Goal: Navigation & Orientation: Find specific page/section

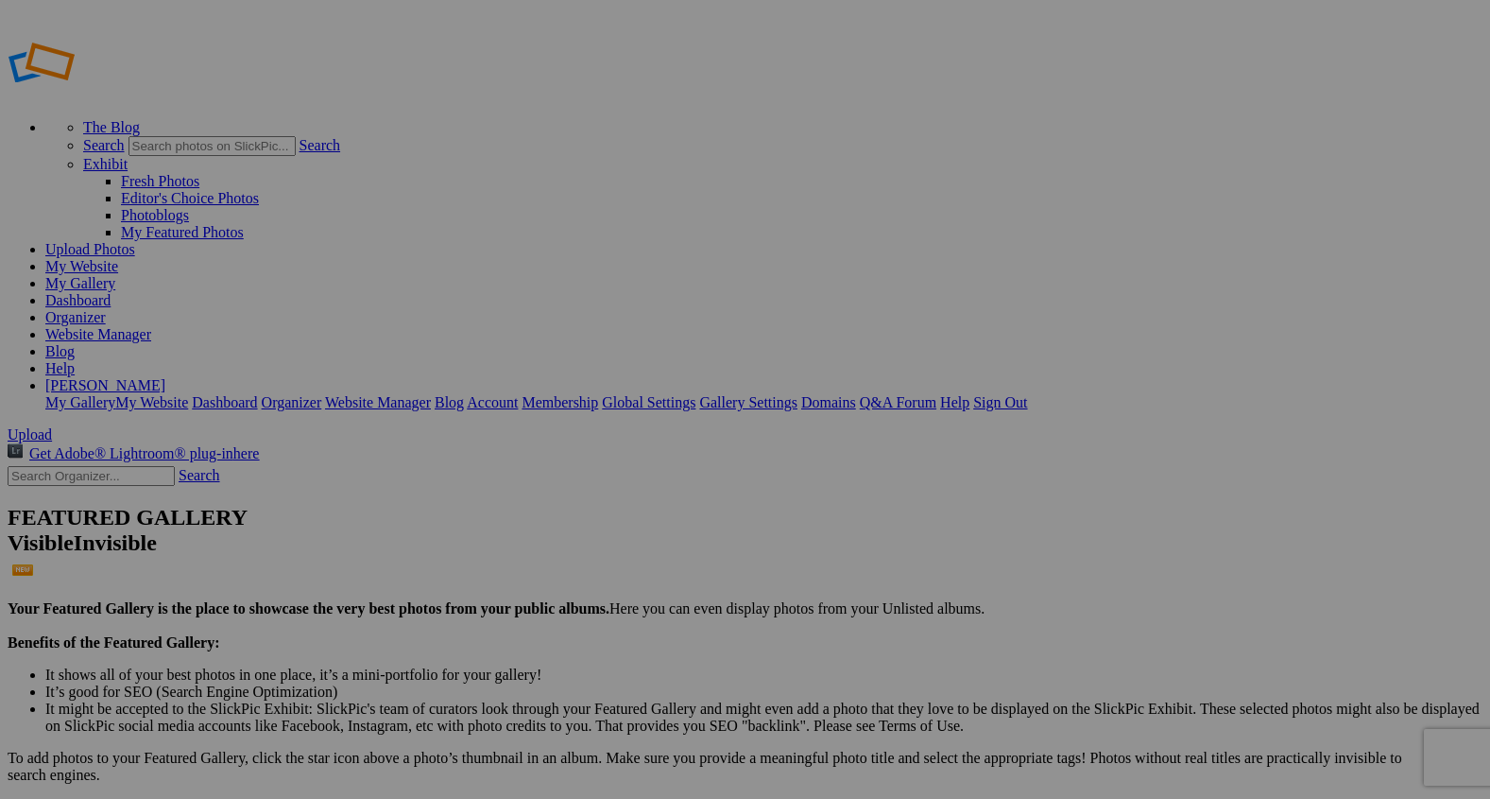
click at [151, 326] on link "Website Manager" at bounding box center [98, 334] width 106 height 16
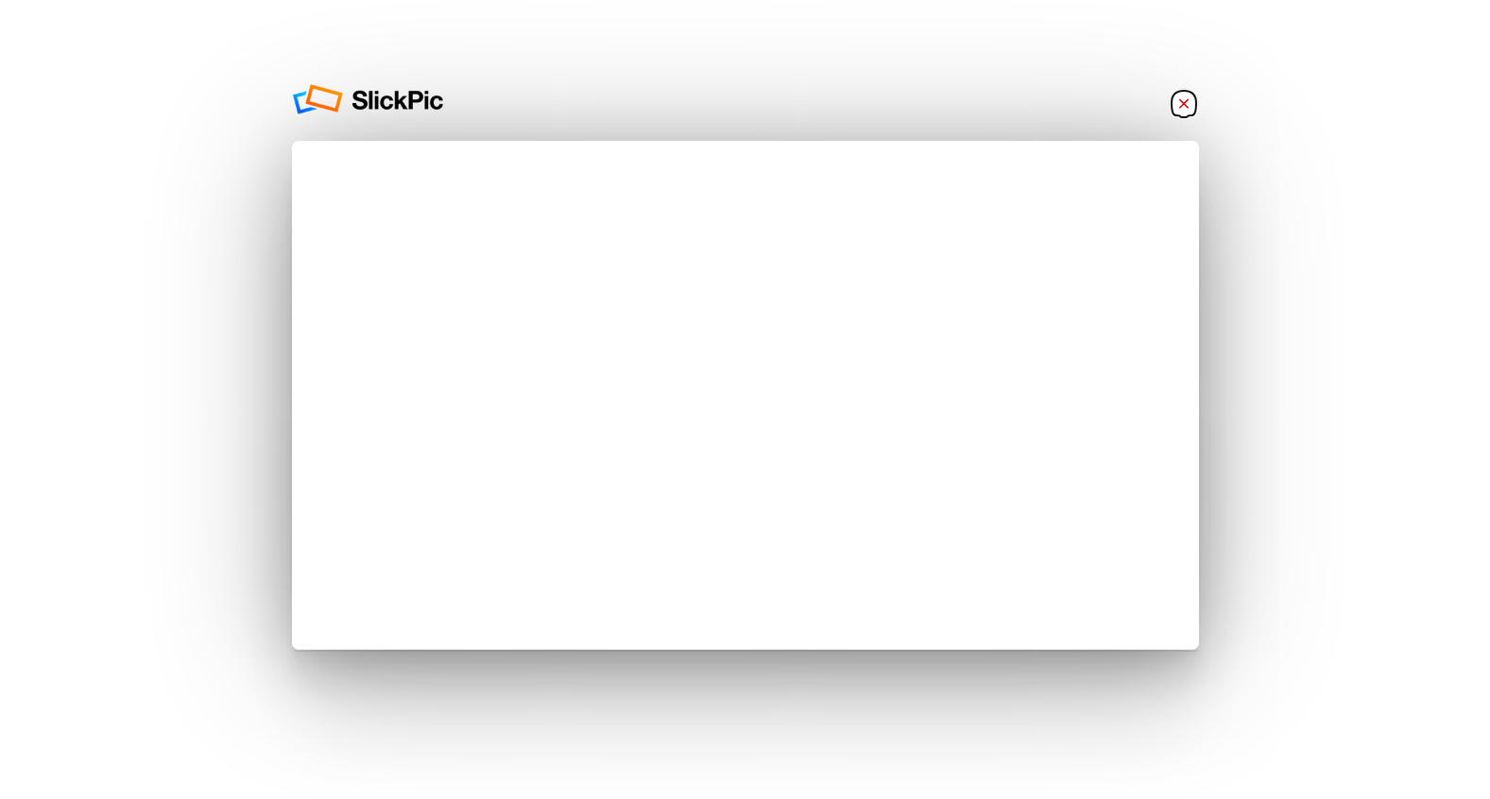
click at [1180, 99] on link "×" at bounding box center [1184, 103] width 30 height 30
